Goal: Task Accomplishment & Management: Use online tool/utility

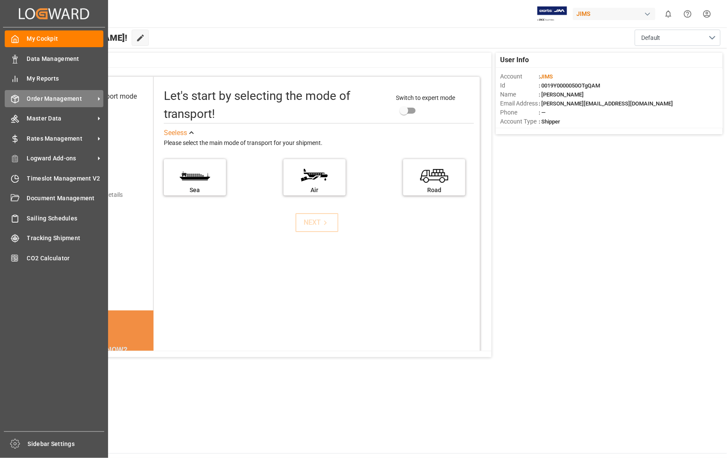
click at [62, 97] on span "Order Management" at bounding box center [61, 98] width 68 height 9
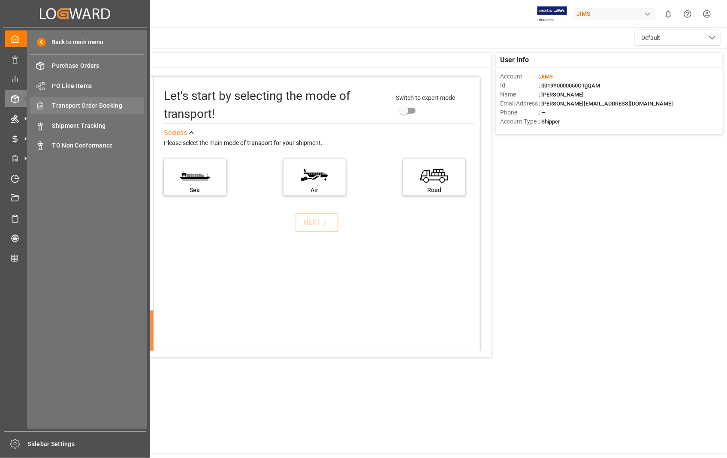
click at [99, 105] on span "Transport Order Booking" at bounding box center [98, 105] width 92 height 9
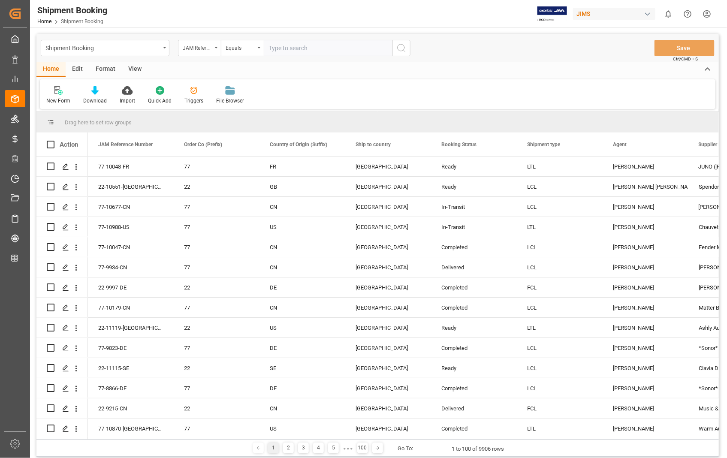
click at [57, 84] on div "New Form Download Import Quick Add Triggers File Browser" at bounding box center [377, 94] width 675 height 30
click at [59, 93] on icon at bounding box center [58, 90] width 9 height 9
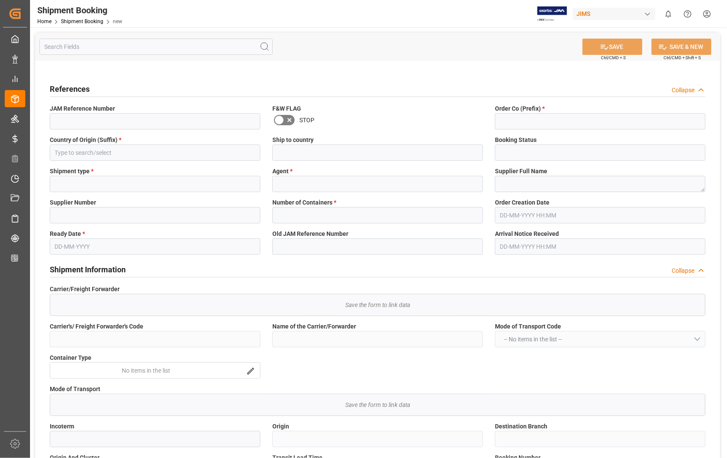
type input "Quote"
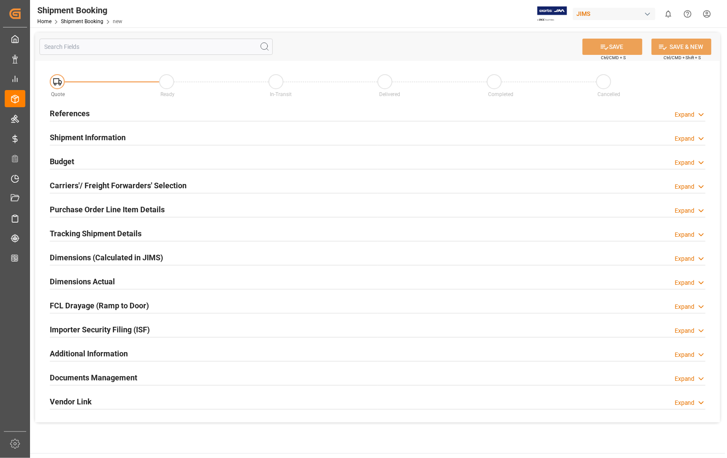
click at [62, 112] on h2 "References" at bounding box center [70, 114] width 40 height 12
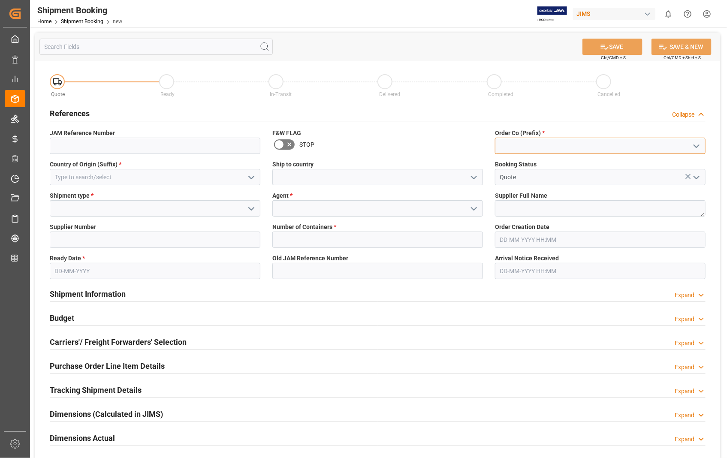
click at [550, 140] on input at bounding box center [600, 146] width 210 height 16
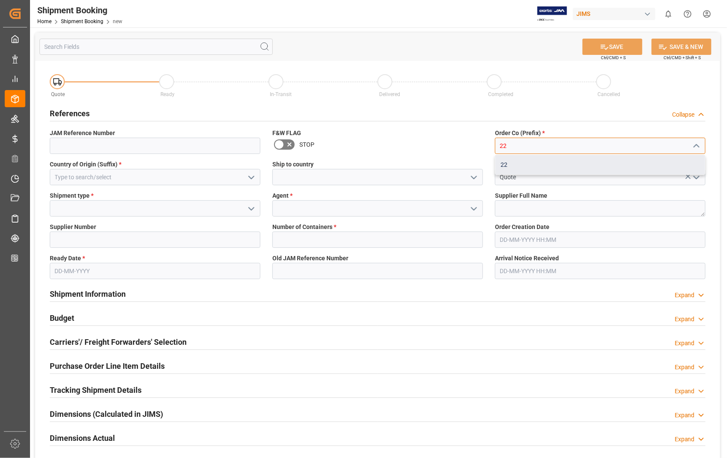
click at [503, 162] on div "22" at bounding box center [600, 164] width 210 height 19
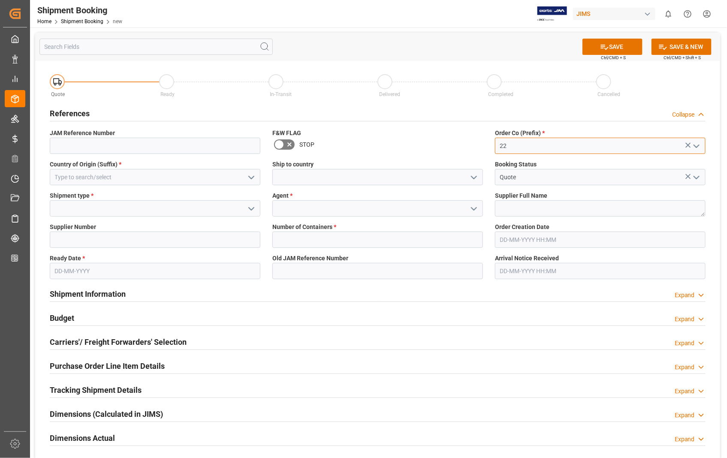
type input "22"
click at [138, 177] on input at bounding box center [155, 177] width 210 height 16
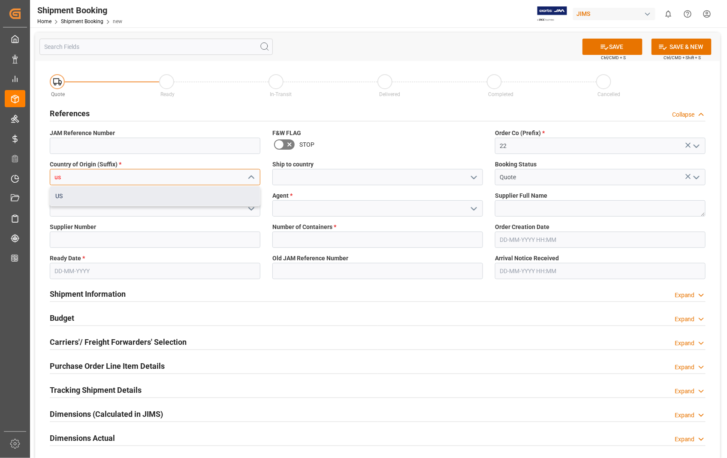
click at [59, 194] on div "US" at bounding box center [155, 195] width 210 height 19
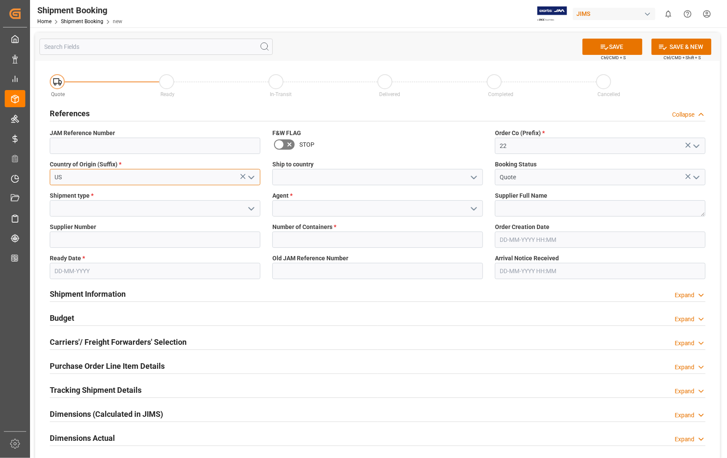
type input "US"
click at [293, 177] on input at bounding box center [377, 177] width 210 height 16
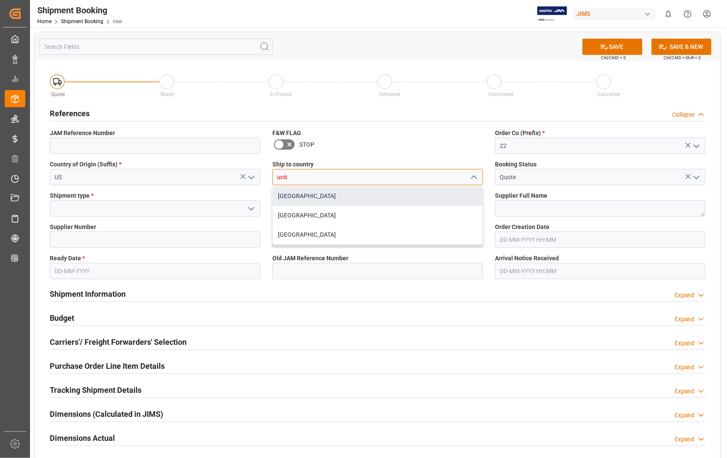
click at [294, 194] on div "[GEOGRAPHIC_DATA]" at bounding box center [378, 195] width 210 height 19
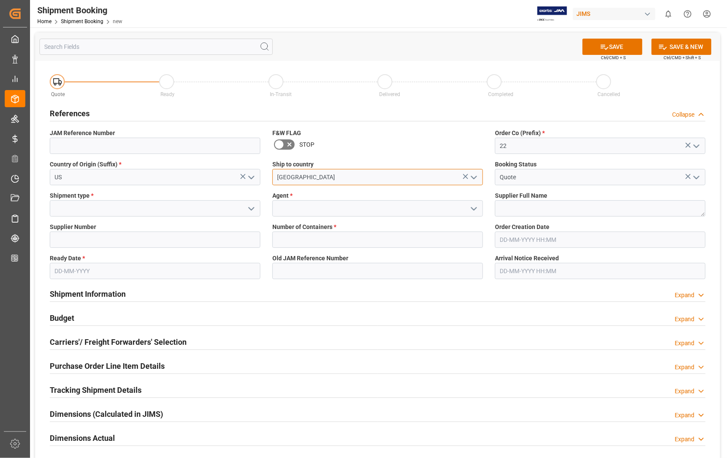
type input "[GEOGRAPHIC_DATA]"
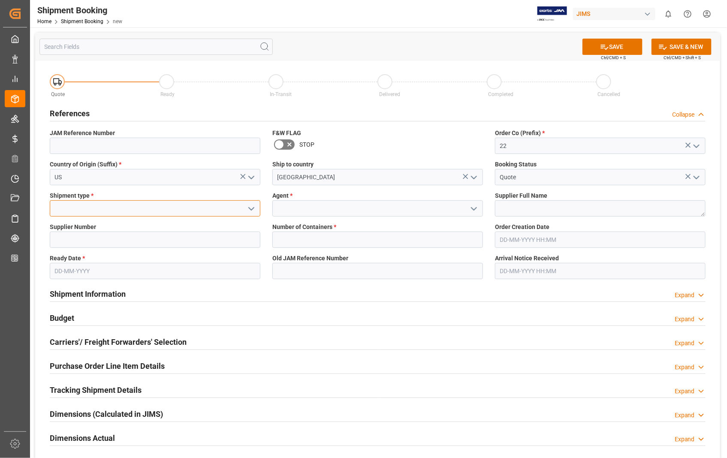
click at [87, 207] on input at bounding box center [155, 208] width 210 height 16
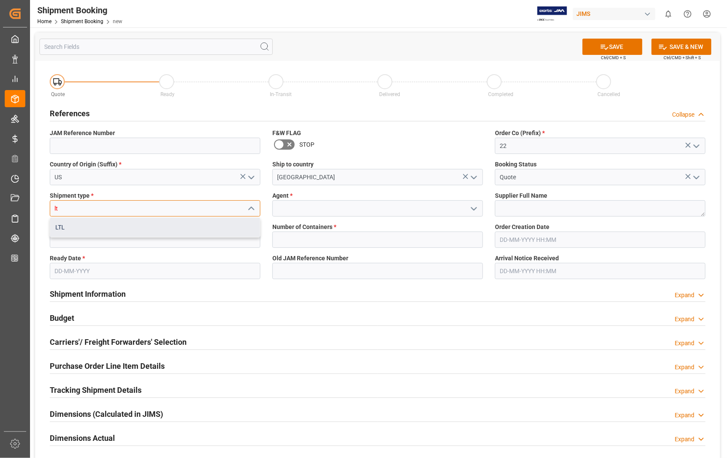
click at [60, 223] on div "LTL" at bounding box center [155, 227] width 210 height 19
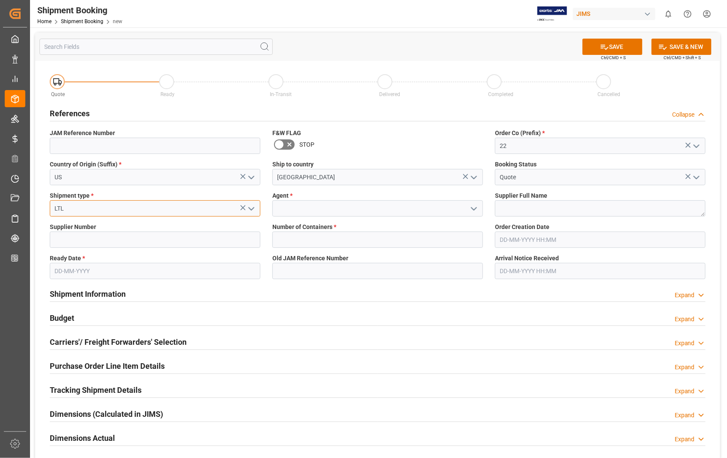
type input "LTL"
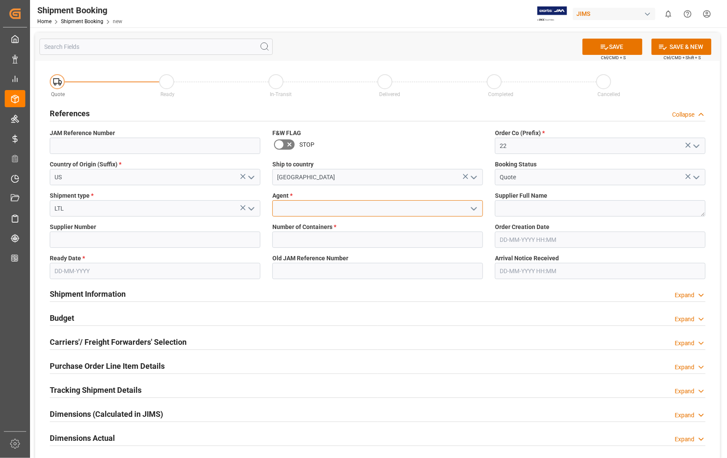
click at [320, 212] on input at bounding box center [377, 208] width 210 height 16
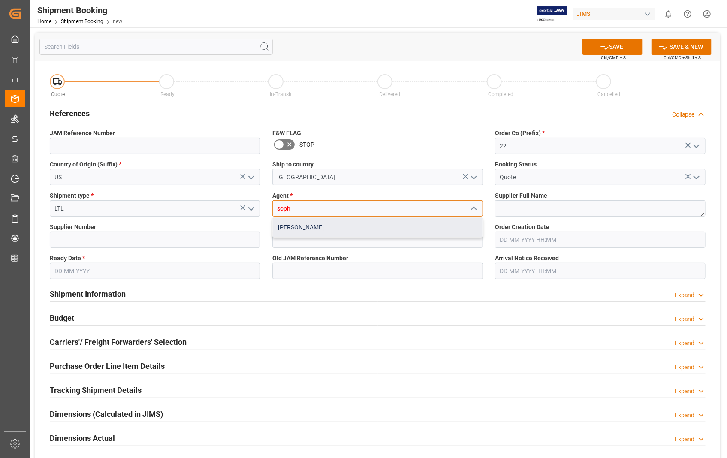
click at [303, 228] on div "[PERSON_NAME]" at bounding box center [378, 227] width 210 height 19
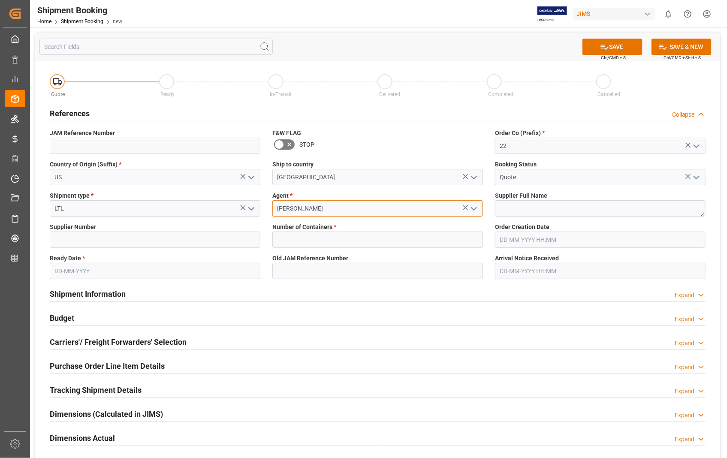
type input "[PERSON_NAME]"
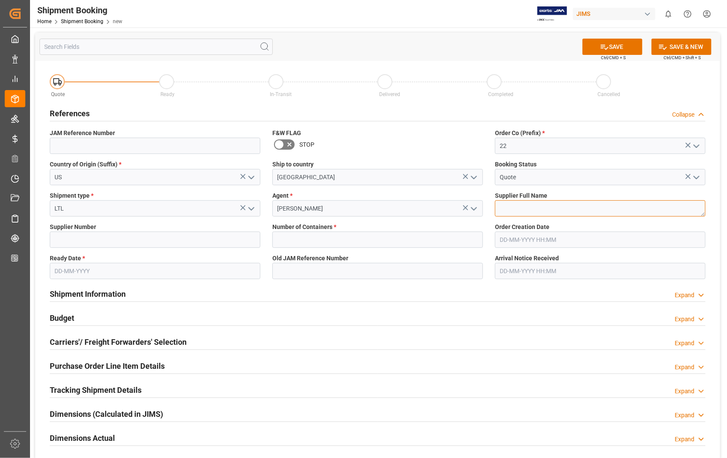
click at [562, 213] on textarea at bounding box center [600, 208] width 210 height 16
paste textarea "Evets Corporation"
type textarea "Evets Corporation"
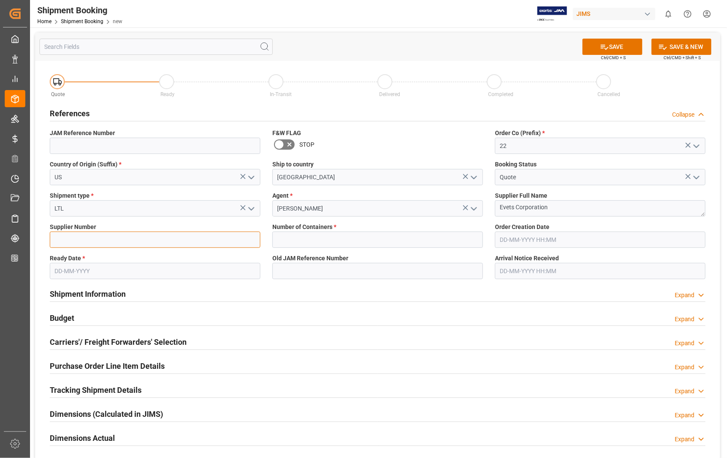
drag, startPoint x: 189, startPoint y: 242, endPoint x: 177, endPoint y: 225, distance: 21.1
click at [189, 242] on input at bounding box center [155, 239] width 210 height 16
paste input "404582"
type input "404582"
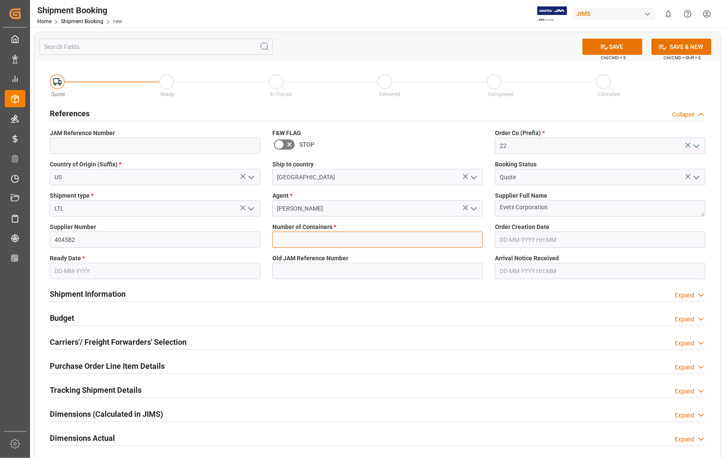
click at [310, 241] on input "text" at bounding box center [377, 239] width 210 height 16
type input "0"
type input "22-11099-[GEOGRAPHIC_DATA]"
type input "[DATE] 18:31"
type input "[DATE]"
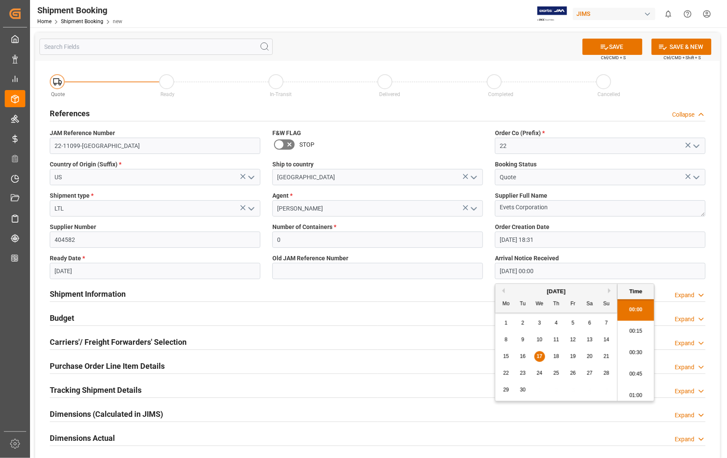
click at [564, 270] on input "[DATE] 00:00" at bounding box center [600, 271] width 210 height 16
drag, startPoint x: 564, startPoint y: 270, endPoint x: 462, endPoint y: 272, distance: 102.0
click at [462, 272] on div "Quote Ready In-Transit Delivered Completed Cancelled References Collapse JAM Re…" at bounding box center [377, 320] width 685 height 518
type input "[DATE] 00:00"
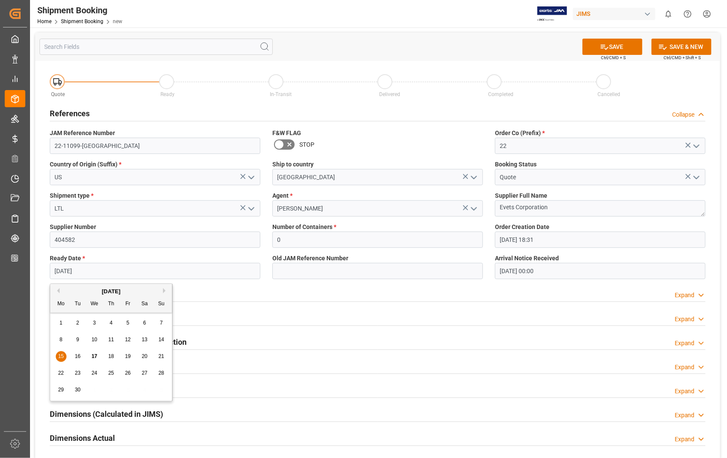
click at [96, 273] on input "[DATE]" at bounding box center [155, 271] width 210 height 16
click at [79, 356] on span "16" at bounding box center [78, 356] width 6 height 6
type input "[DATE]"
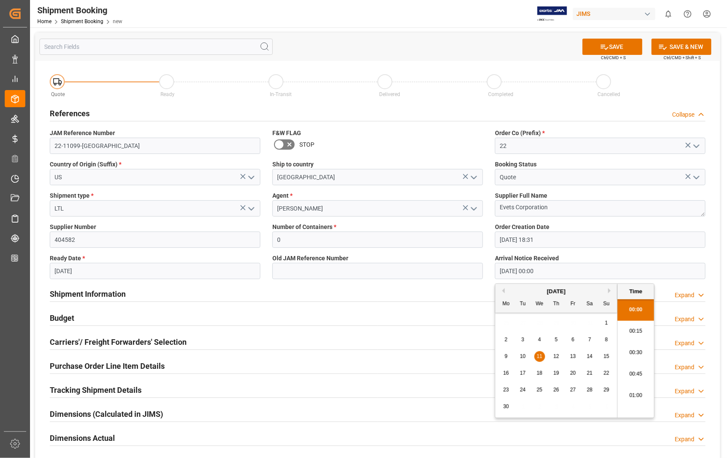
click at [560, 272] on input "[DATE] 00:00" at bounding box center [600, 271] width 210 height 16
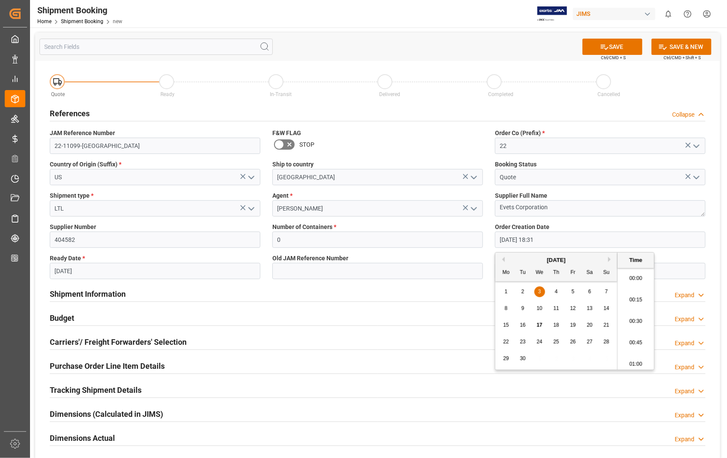
click at [556, 241] on input "[DATE] 18:31" at bounding box center [600, 239] width 210 height 16
type input "0"
type input "[DATE] 00:00"
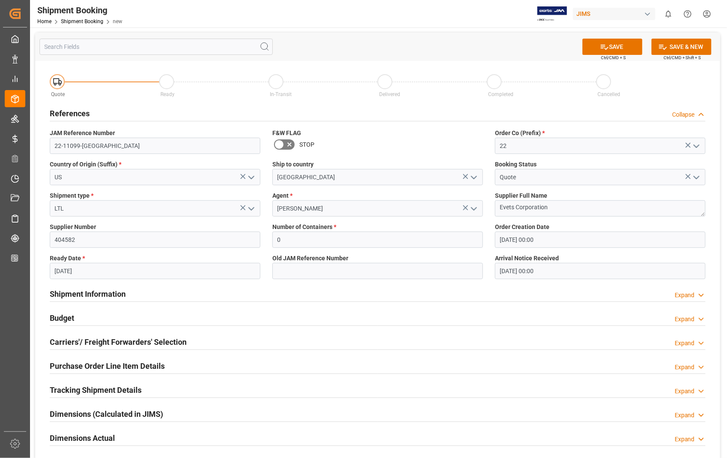
click at [688, 255] on label "Arrival Notice Received" at bounding box center [600, 258] width 210 height 9
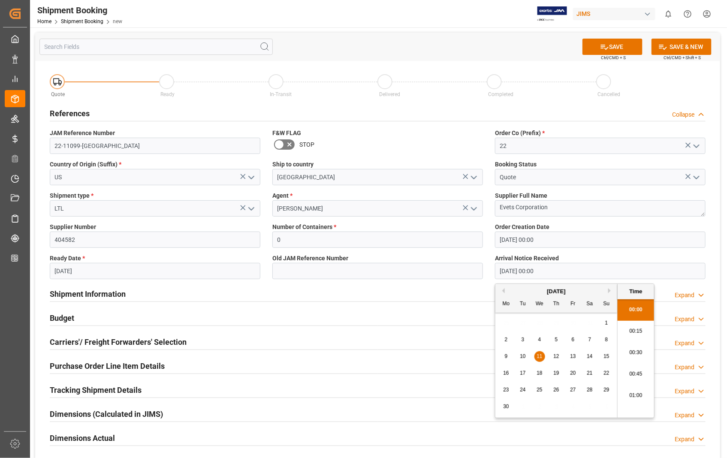
click at [554, 274] on input "[DATE] 00:00" at bounding box center [600, 271] width 210 height 16
drag, startPoint x: 556, startPoint y: 271, endPoint x: 477, endPoint y: 271, distance: 79.3
click at [477, 271] on div "Quote Ready In-Transit Delivered Completed Cancelled References Collapse JAM Re…" at bounding box center [377, 320] width 685 height 518
type input "[DATE] 00:00"
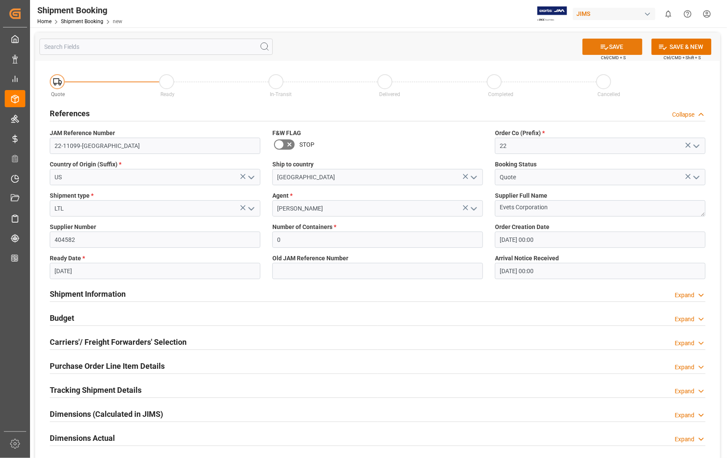
click at [620, 49] on button "SAVE" at bounding box center [612, 47] width 60 height 16
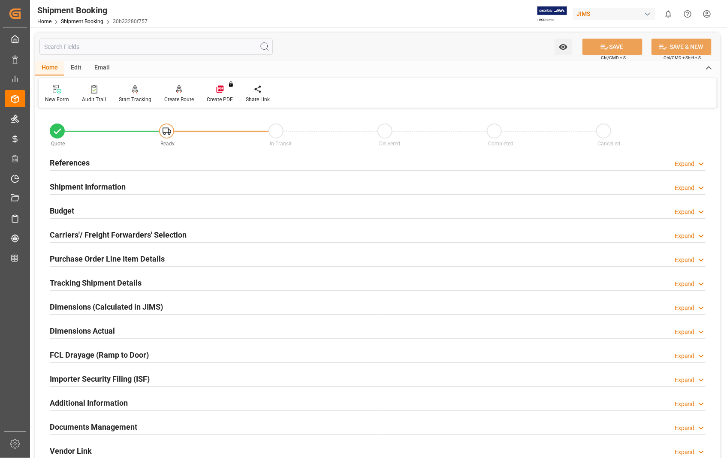
click at [120, 237] on h2 "Carriers'/ Freight Forwarders' Selection" at bounding box center [118, 235] width 137 height 12
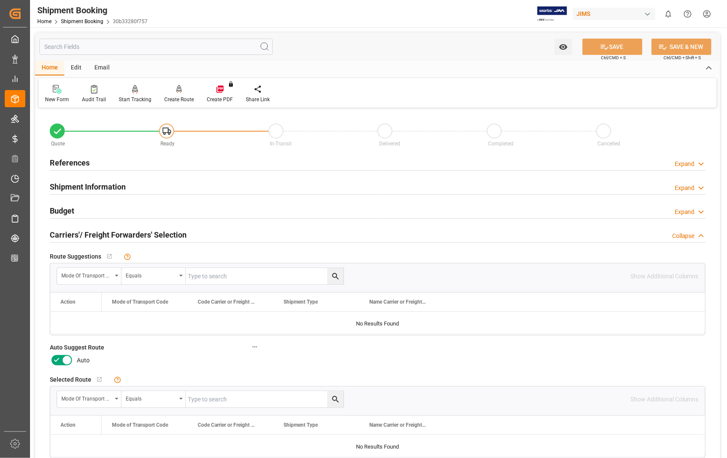
click at [67, 358] on icon at bounding box center [67, 360] width 10 height 10
click at [0, 0] on input "checkbox" at bounding box center [0, 0] width 0 height 0
click at [622, 49] on button "SAVE" at bounding box center [612, 47] width 60 height 16
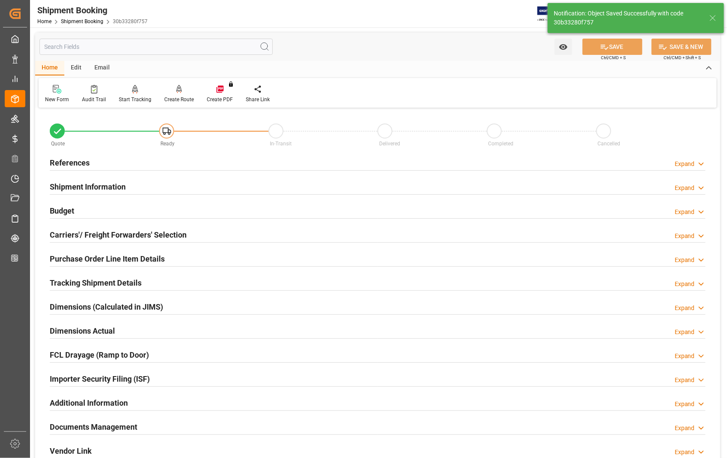
click at [66, 162] on h2 "References" at bounding box center [70, 163] width 40 height 12
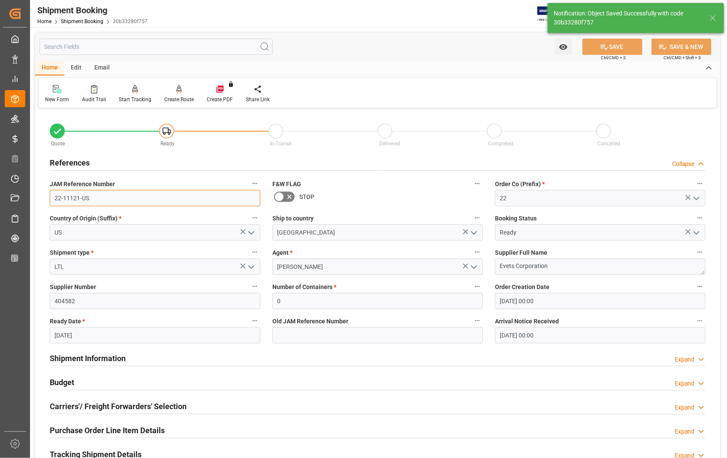
drag, startPoint x: 92, startPoint y: 196, endPoint x: 49, endPoint y: 201, distance: 43.1
click at [49, 201] on div "JAM Reference Number 22-11121-US" at bounding box center [155, 192] width 222 height 34
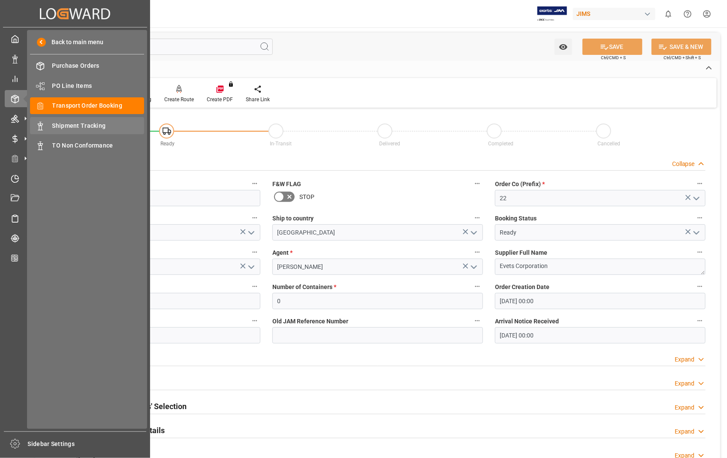
click at [73, 125] on span "Shipment Tracking" at bounding box center [98, 125] width 92 height 9
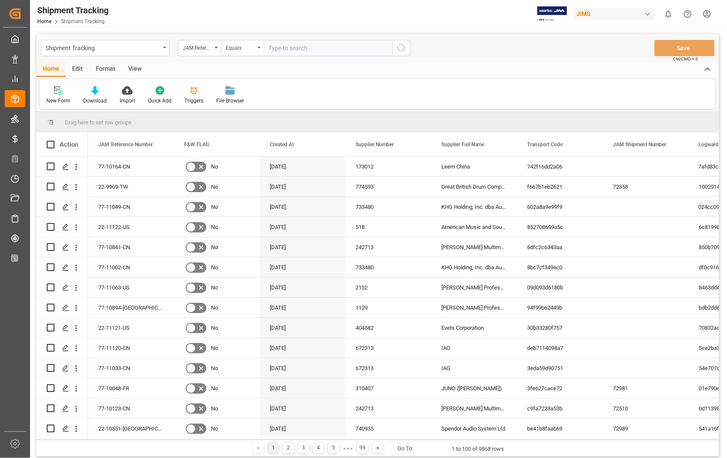
click at [313, 47] on input "text" at bounding box center [328, 48] width 129 height 16
click at [63, 329] on icon "Press SPACE to select this row." at bounding box center [65, 328] width 7 height 7
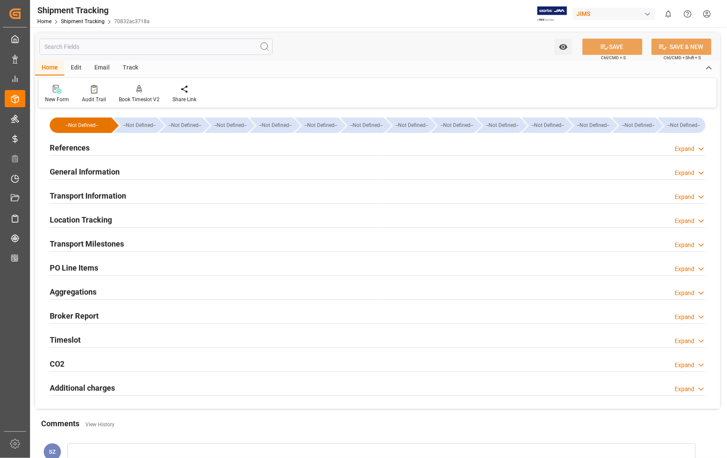
type input "17-09-2025"
click at [66, 150] on h2 "References" at bounding box center [70, 148] width 40 height 12
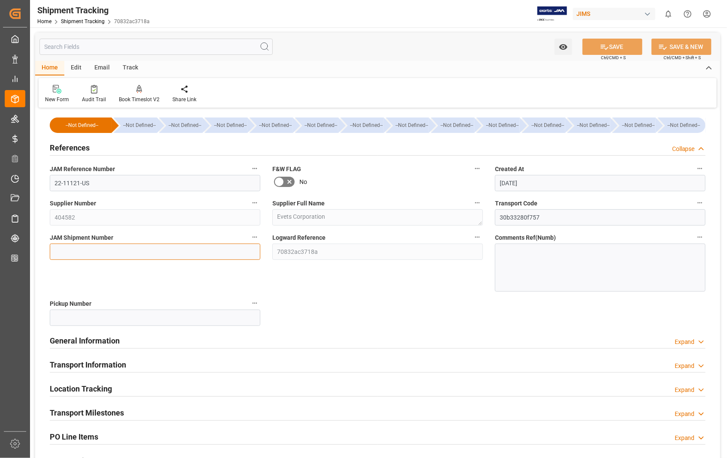
click at [75, 253] on input at bounding box center [155, 251] width 210 height 16
paste input "73061"
type input "73061"
click at [609, 45] on button "SAVE" at bounding box center [612, 47] width 60 height 16
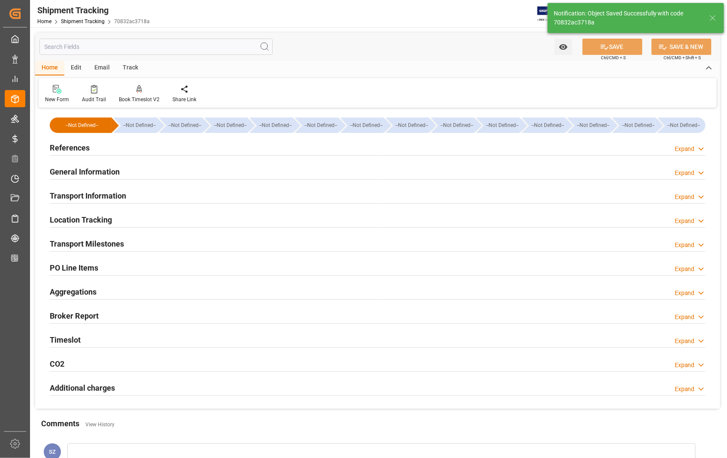
click at [100, 196] on h2 "Transport Information" at bounding box center [88, 196] width 76 height 12
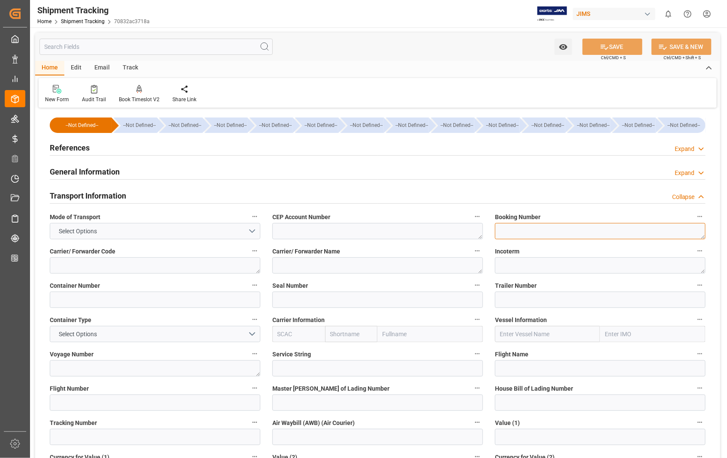
click at [599, 231] on textarea at bounding box center [600, 231] width 210 height 16
paste textarea "7497719316"
type textarea "7497719316"
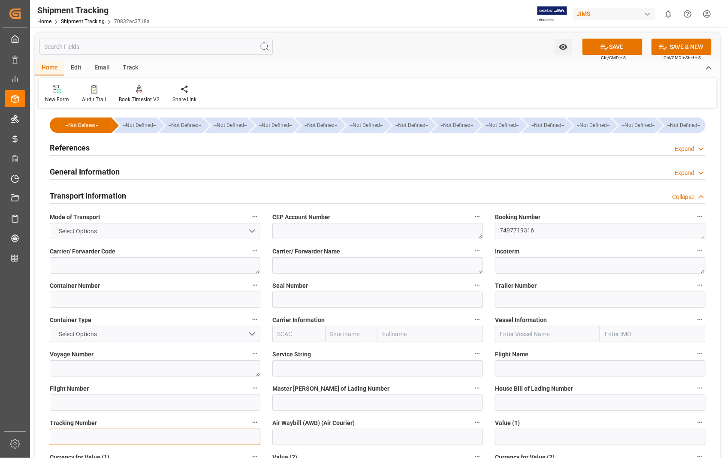
click at [93, 438] on input at bounding box center [155, 437] width 210 height 16
paste input "7497719316"
type input "7497719316"
click at [615, 45] on button "SAVE" at bounding box center [612, 47] width 60 height 16
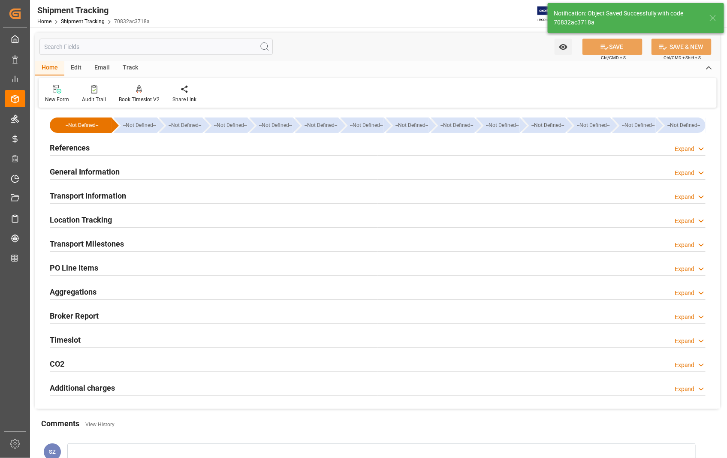
click at [92, 243] on h2 "Transport Milestones" at bounding box center [87, 244] width 74 height 12
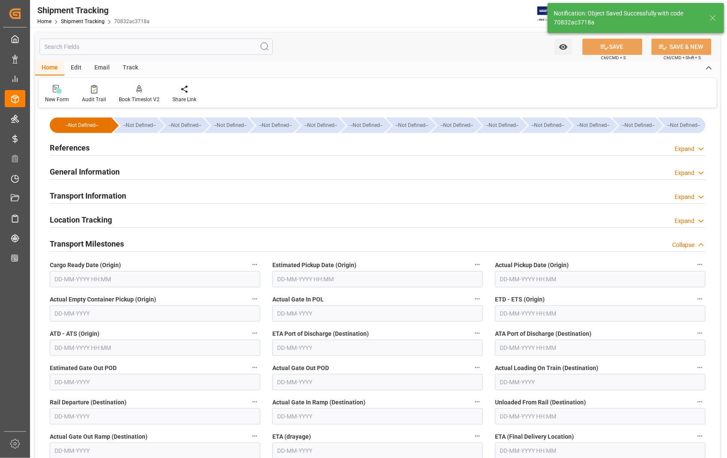
click at [389, 284] on input "text" at bounding box center [377, 279] width 210 height 16
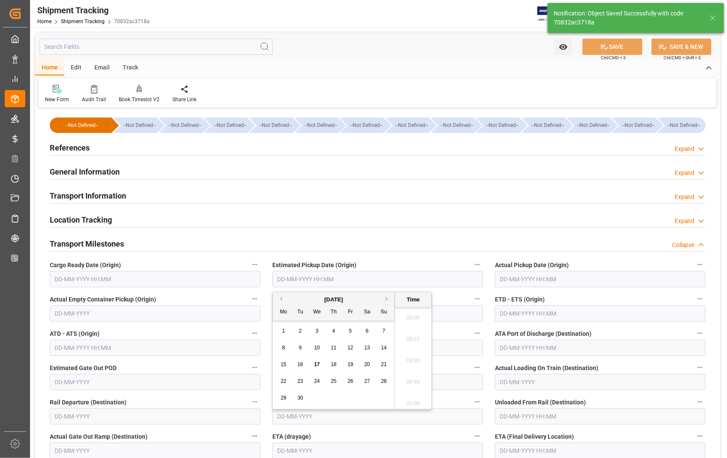
scroll to position [753, 0]
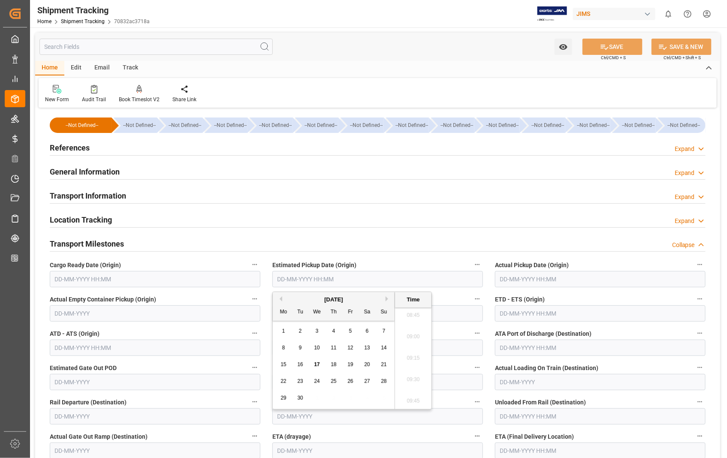
click at [301, 366] on span "16" at bounding box center [300, 364] width 6 height 6
type input "16-09-2025 00:00"
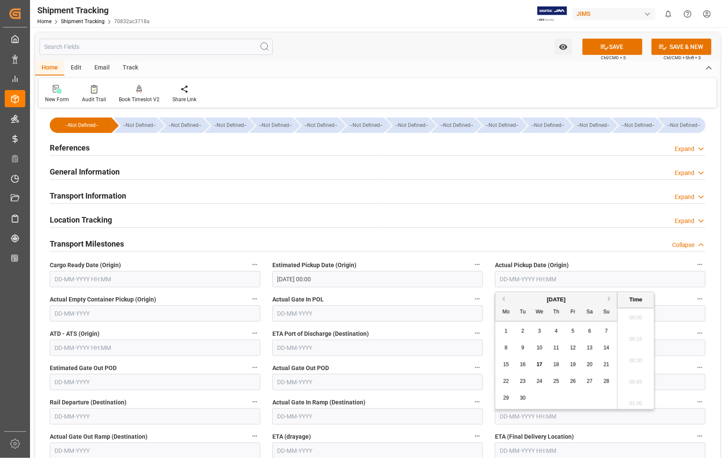
click at [660, 282] on input "text" at bounding box center [600, 279] width 210 height 16
click at [526, 364] on div "16" at bounding box center [522, 365] width 11 height 10
type input "16-09-2025 00:00"
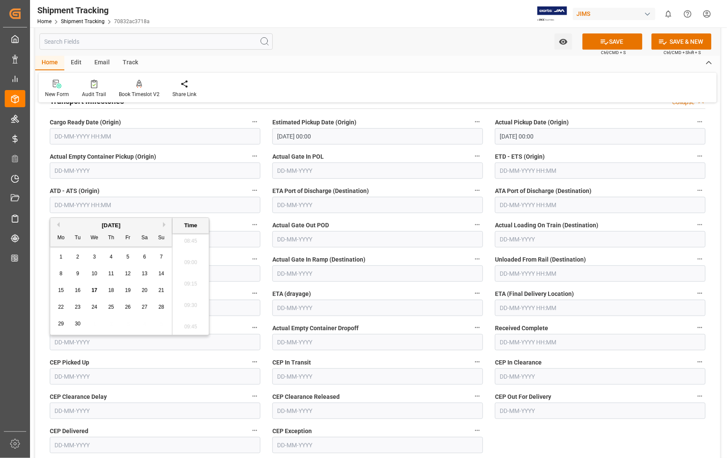
click at [146, 203] on input "text" at bounding box center [155, 205] width 210 height 16
click at [78, 292] on span "16" at bounding box center [78, 290] width 6 height 6
type input "16-09-2025 00:00"
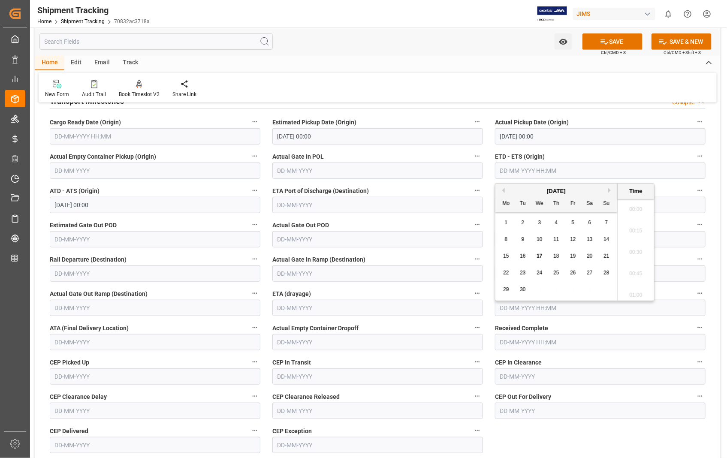
click at [616, 174] on input "text" at bounding box center [600, 170] width 210 height 16
click at [526, 257] on div "16" at bounding box center [522, 256] width 11 height 10
type input "16-09-2025 00:00"
click at [382, 289] on label "ETA (drayage)" at bounding box center [377, 294] width 210 height 12
click at [472, 289] on button "ETA (drayage)" at bounding box center [477, 293] width 11 height 11
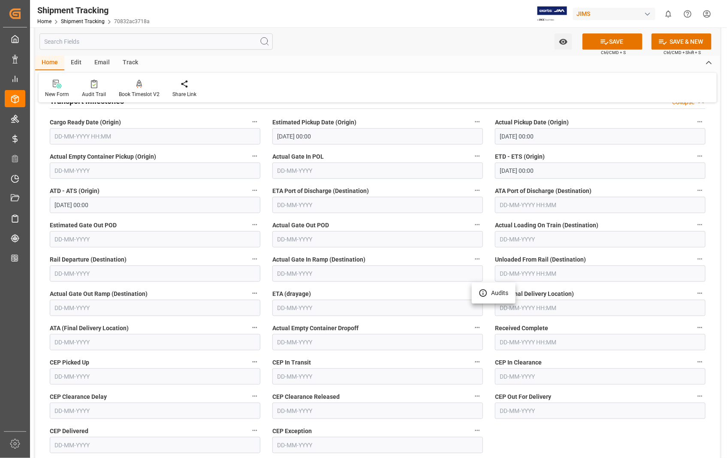
click at [521, 437] on div at bounding box center [363, 229] width 727 height 458
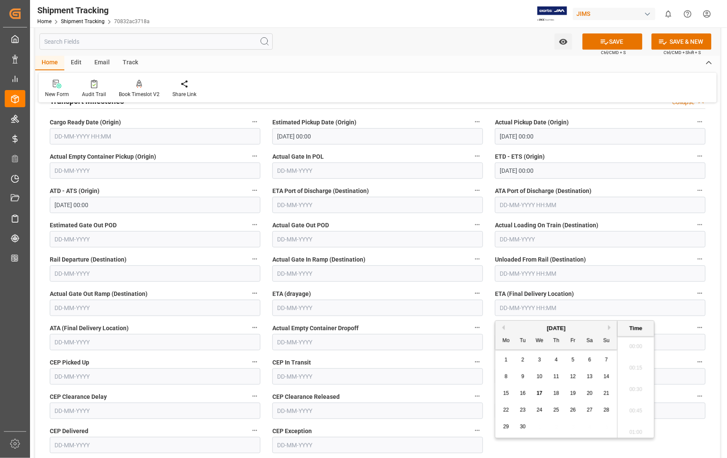
click at [622, 311] on input "text" at bounding box center [600, 308] width 210 height 16
click at [541, 410] on span "24" at bounding box center [539, 410] width 6 height 6
type input "[DATE] 00:00"
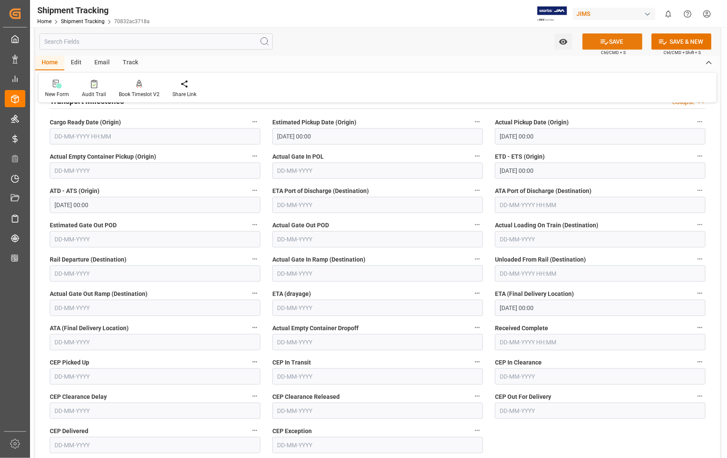
click at [615, 42] on button "SAVE" at bounding box center [612, 41] width 60 height 16
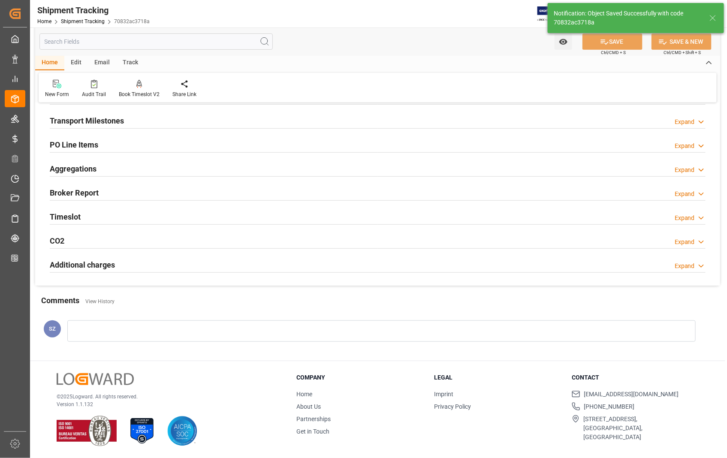
scroll to position [123, 0]
